Goal: Task Accomplishment & Management: Complete application form

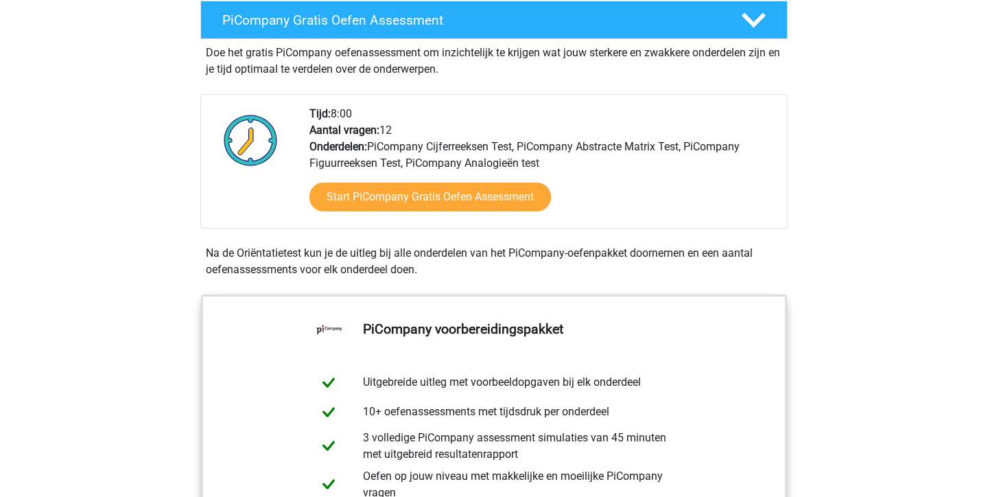
scroll to position [270, 0]
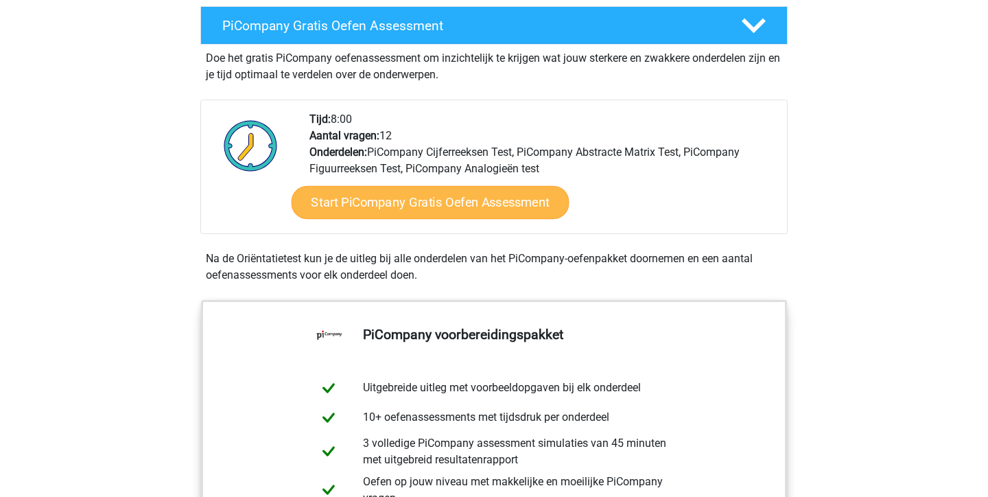
click at [492, 219] on link "Start PiCompany Gratis Oefen Assessment" at bounding box center [431, 202] width 278 height 33
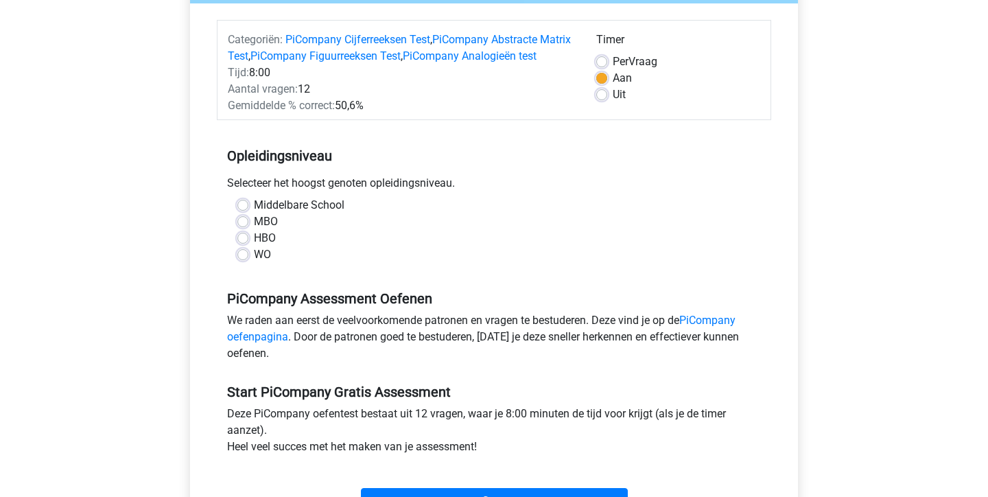
scroll to position [159, 0]
click at [254, 229] on label "MBO" at bounding box center [266, 221] width 24 height 16
click at [247, 226] on input "MBO" at bounding box center [242, 220] width 11 height 14
radio input "true"
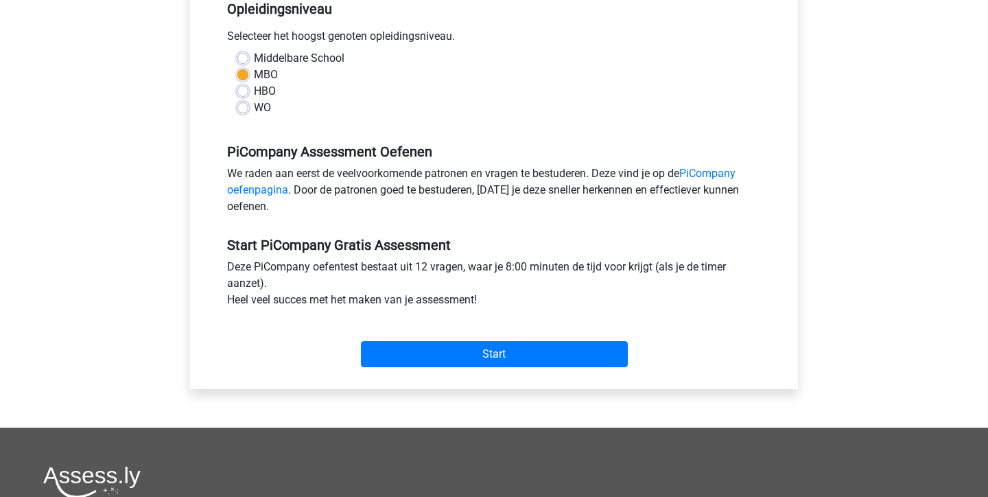
scroll to position [309, 0]
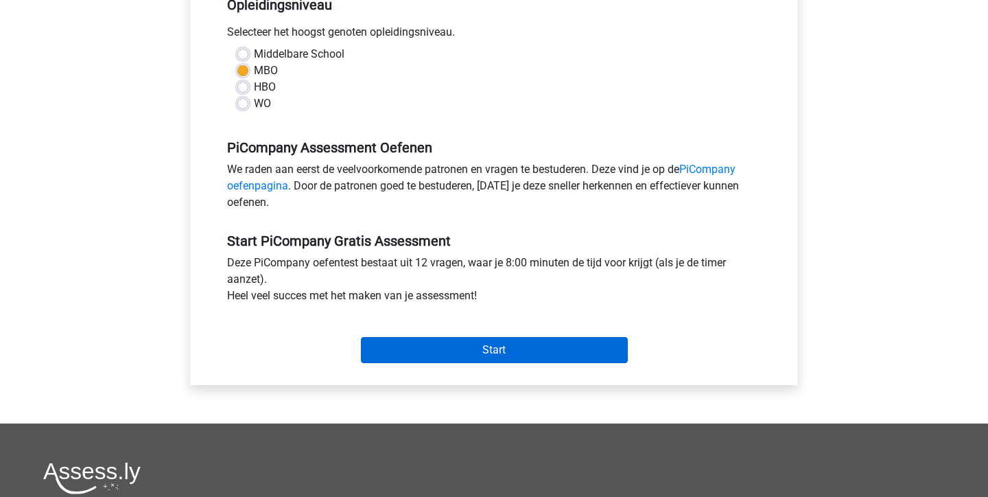
click at [488, 363] on input "Start" at bounding box center [494, 350] width 267 height 26
